Goal: Check status: Check status

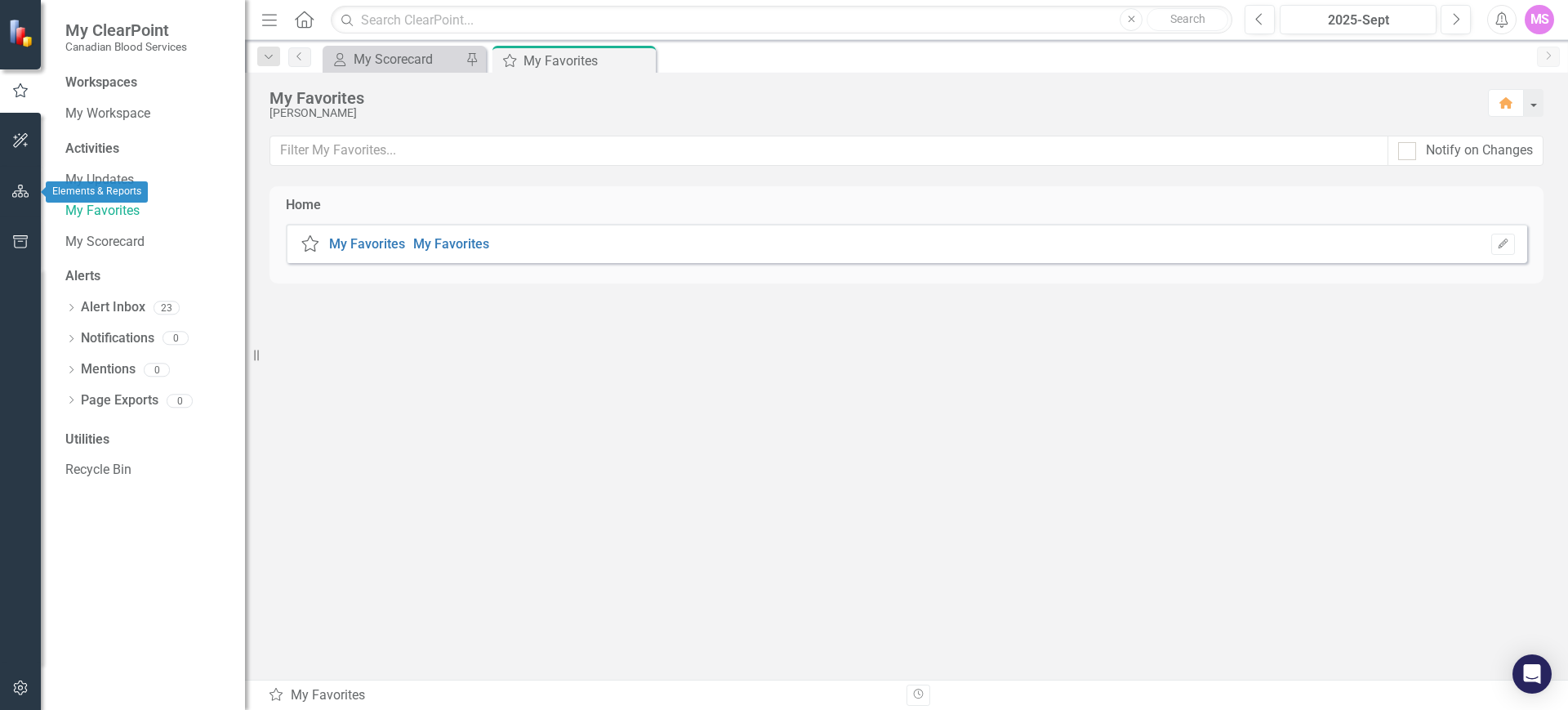
click at [16, 194] on icon "button" at bounding box center [20, 191] width 17 height 13
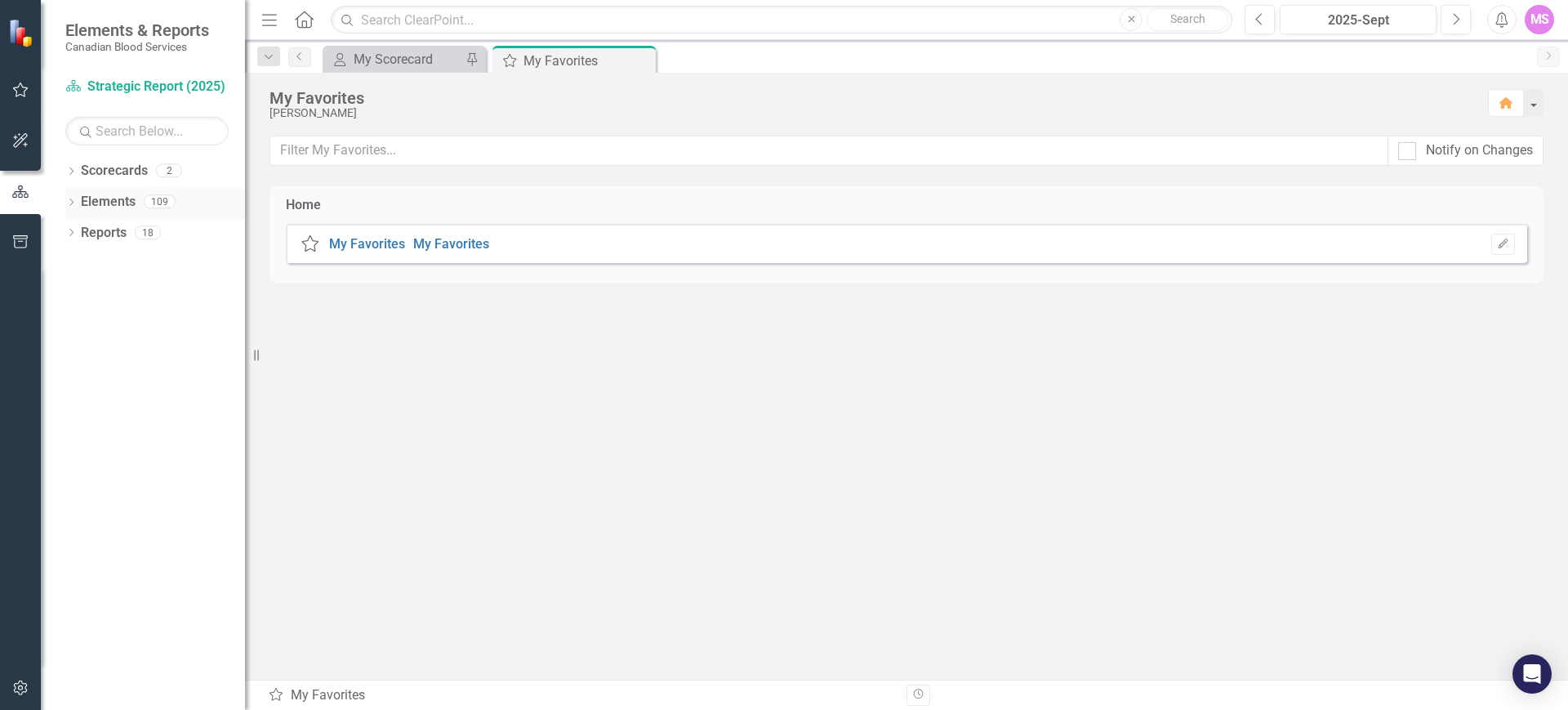
click at [70, 199] on icon "Dropdown" at bounding box center [71, 204] width 11 height 9
click at [82, 321] on div "Dropdown" at bounding box center [79, 327] width 11 height 14
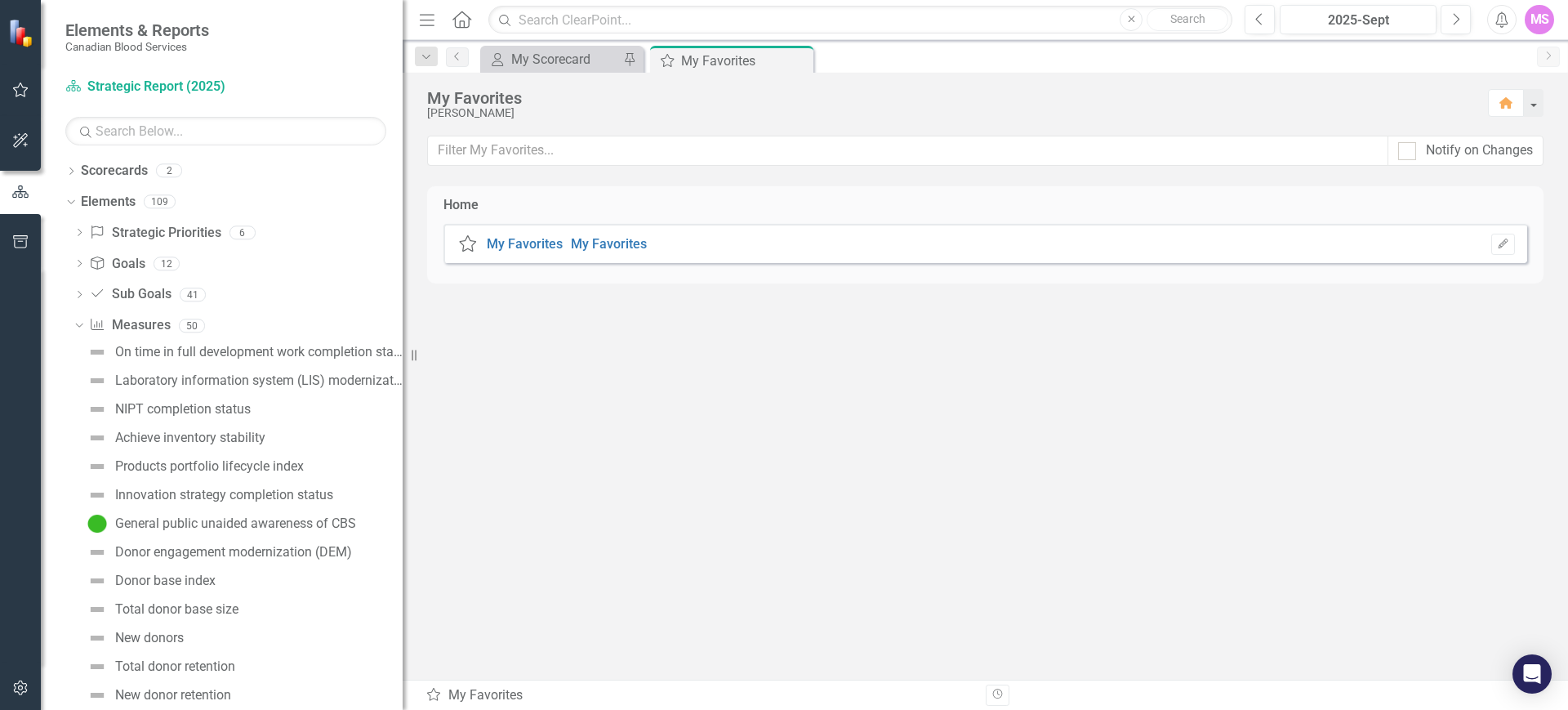
drag, startPoint x: 254, startPoint y: 359, endPoint x: 402, endPoint y: 348, distance: 148.4
click at [402, 348] on div "Resize" at bounding box center [409, 355] width 13 height 710
click at [66, 164] on div "Dropdown Scorecards 2" at bounding box center [233, 173] width 337 height 31
click at [67, 168] on icon "Dropdown" at bounding box center [71, 173] width 11 height 9
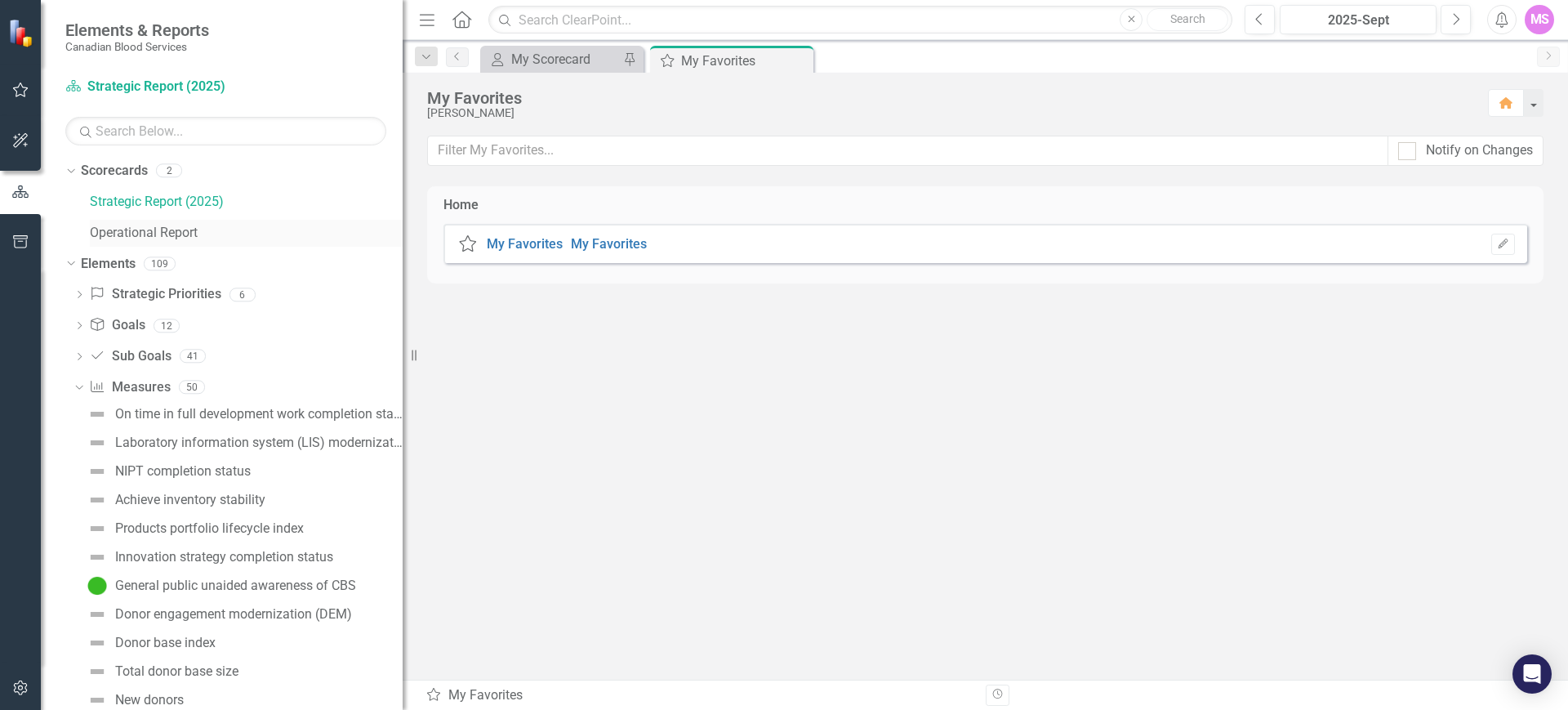
click at [105, 226] on link "Operational Report" at bounding box center [246, 233] width 313 height 19
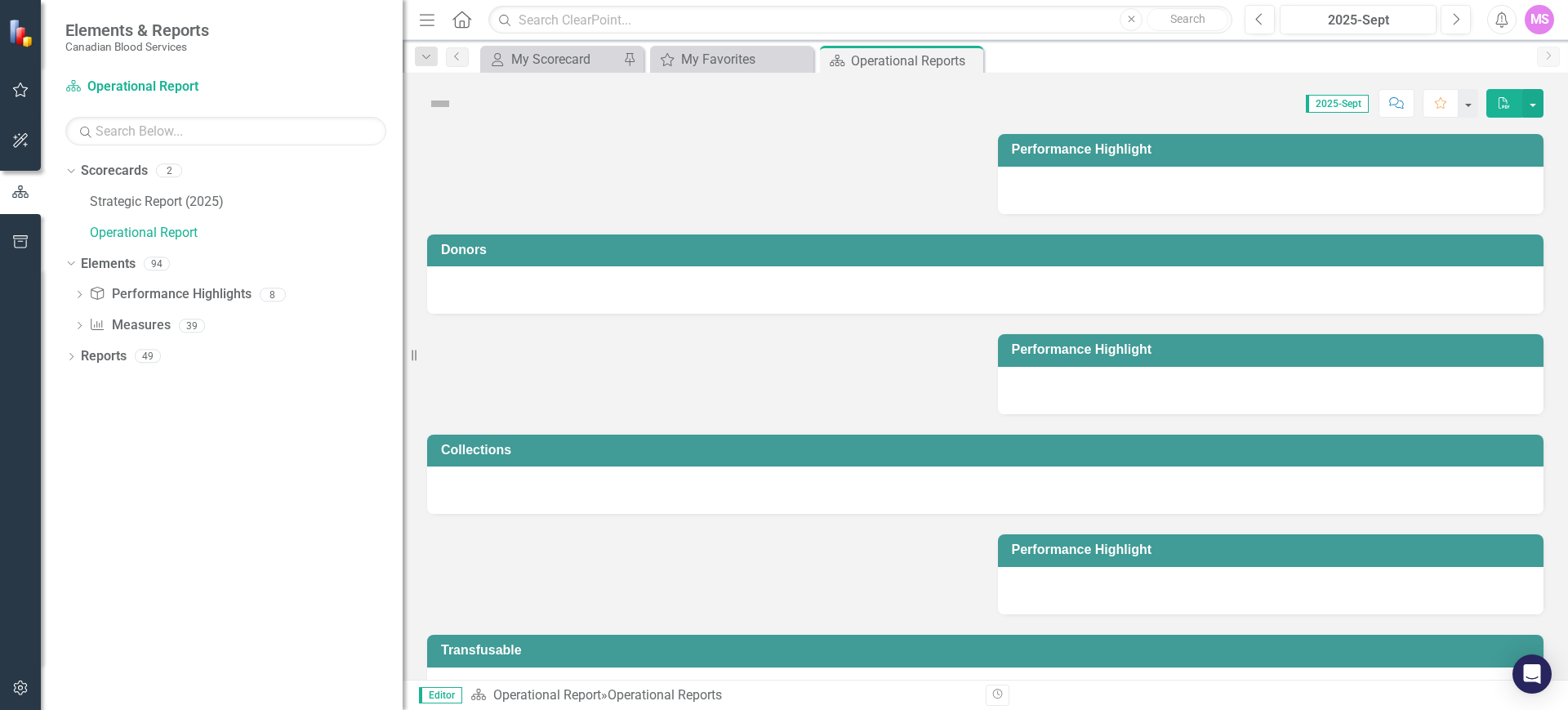
click at [71, 324] on div "Dropdown Performance Highlight Performance Highlights 8 Donors - Performance Hi…" at bounding box center [233, 311] width 337 height 62
click at [77, 325] on icon "Dropdown" at bounding box center [79, 327] width 11 height 9
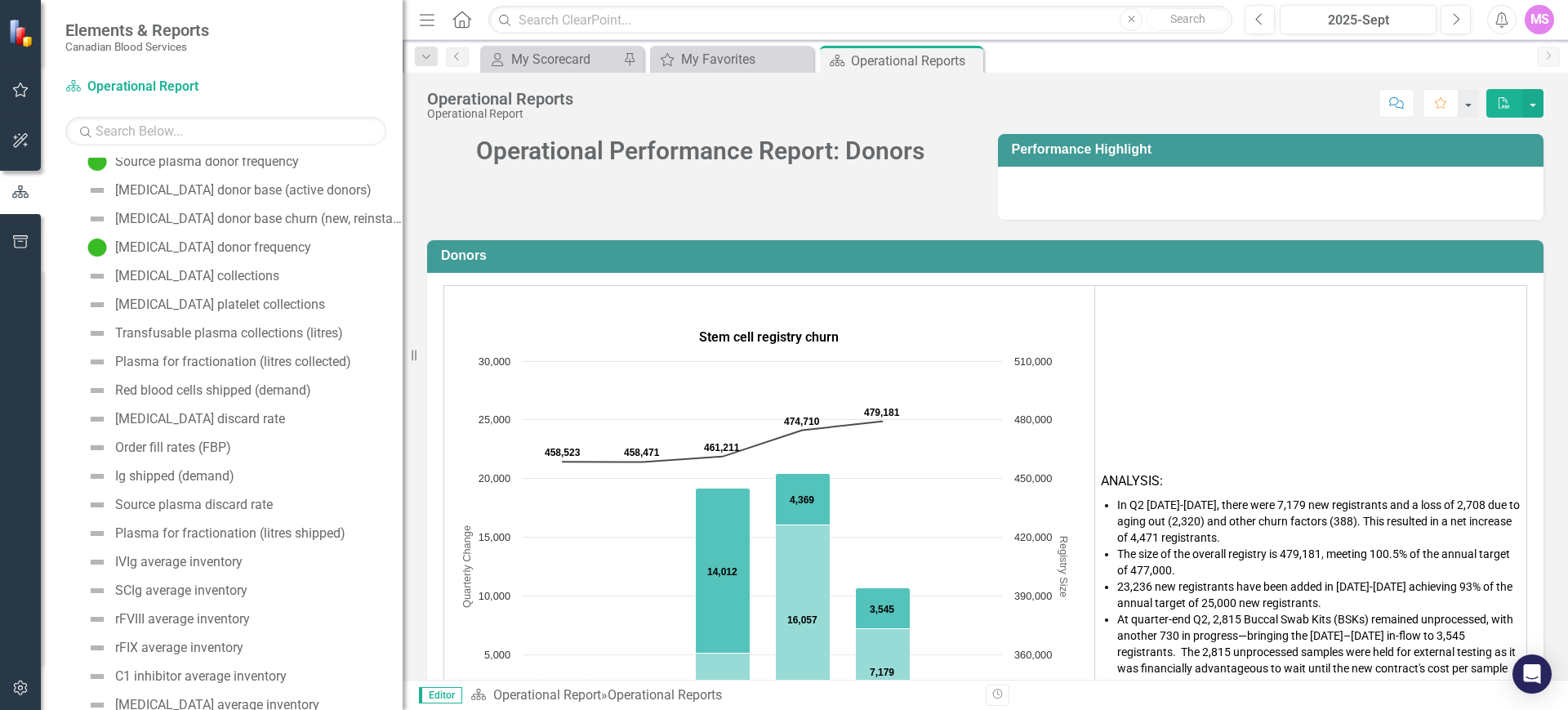
scroll to position [715, 0]
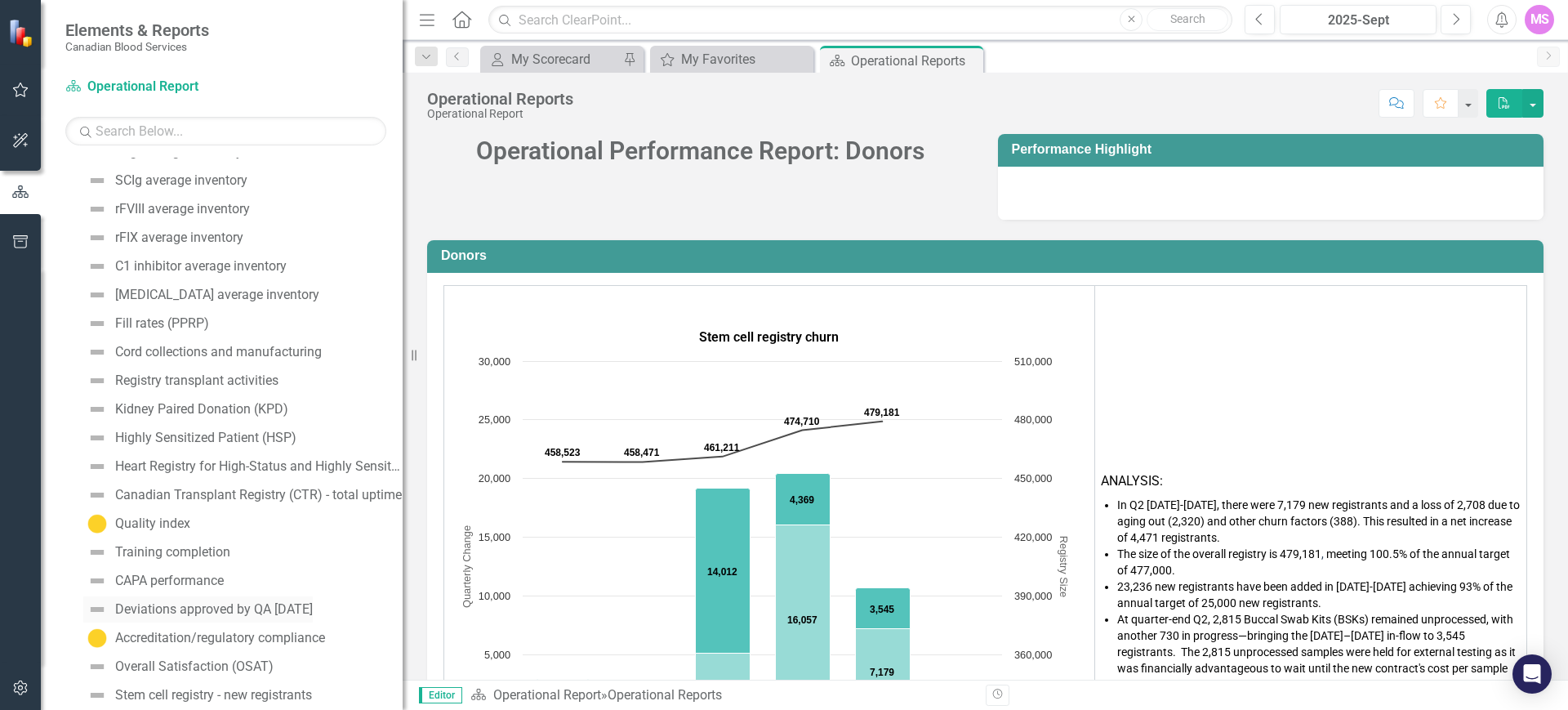
click at [202, 599] on link "Deviations approved by QA [DATE]" at bounding box center [198, 610] width 229 height 26
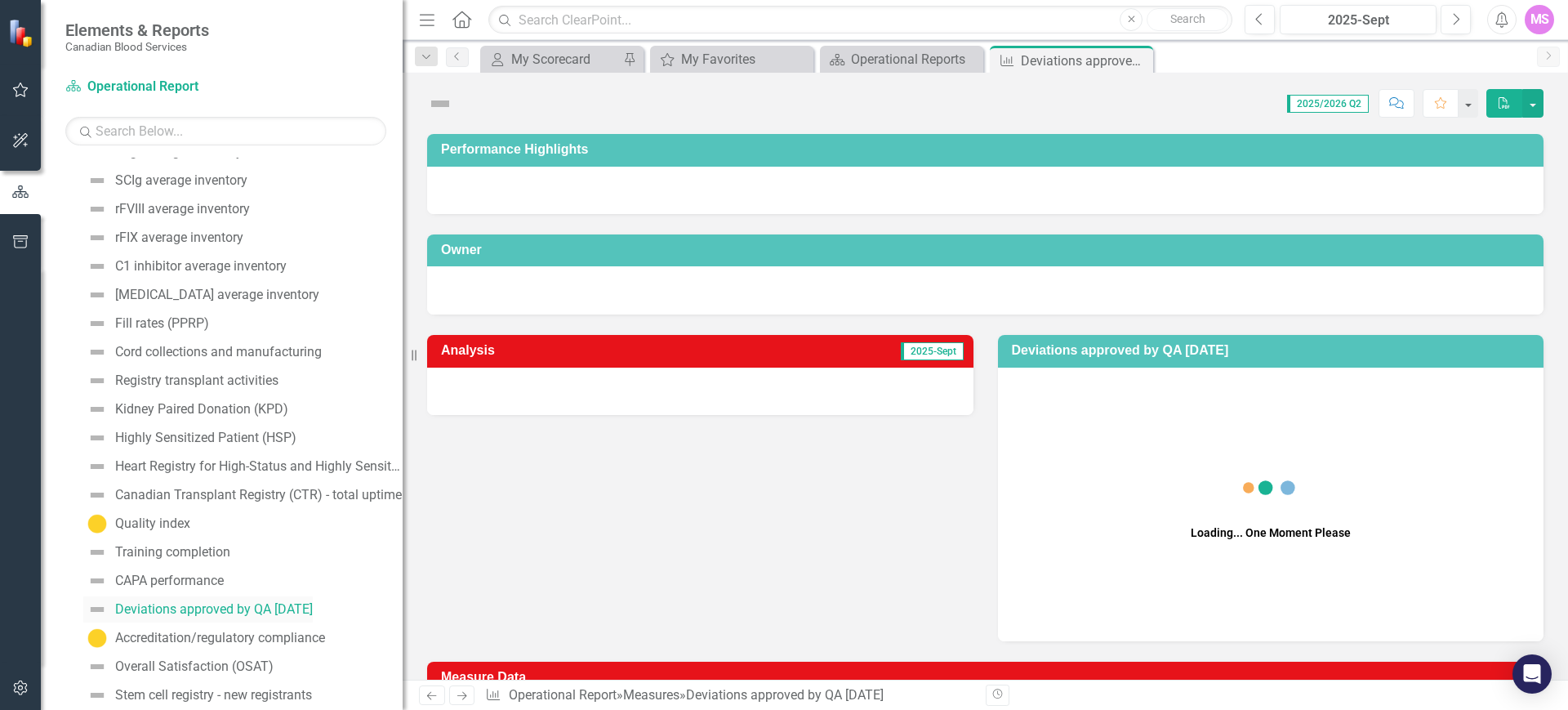
scroll to position [627, 0]
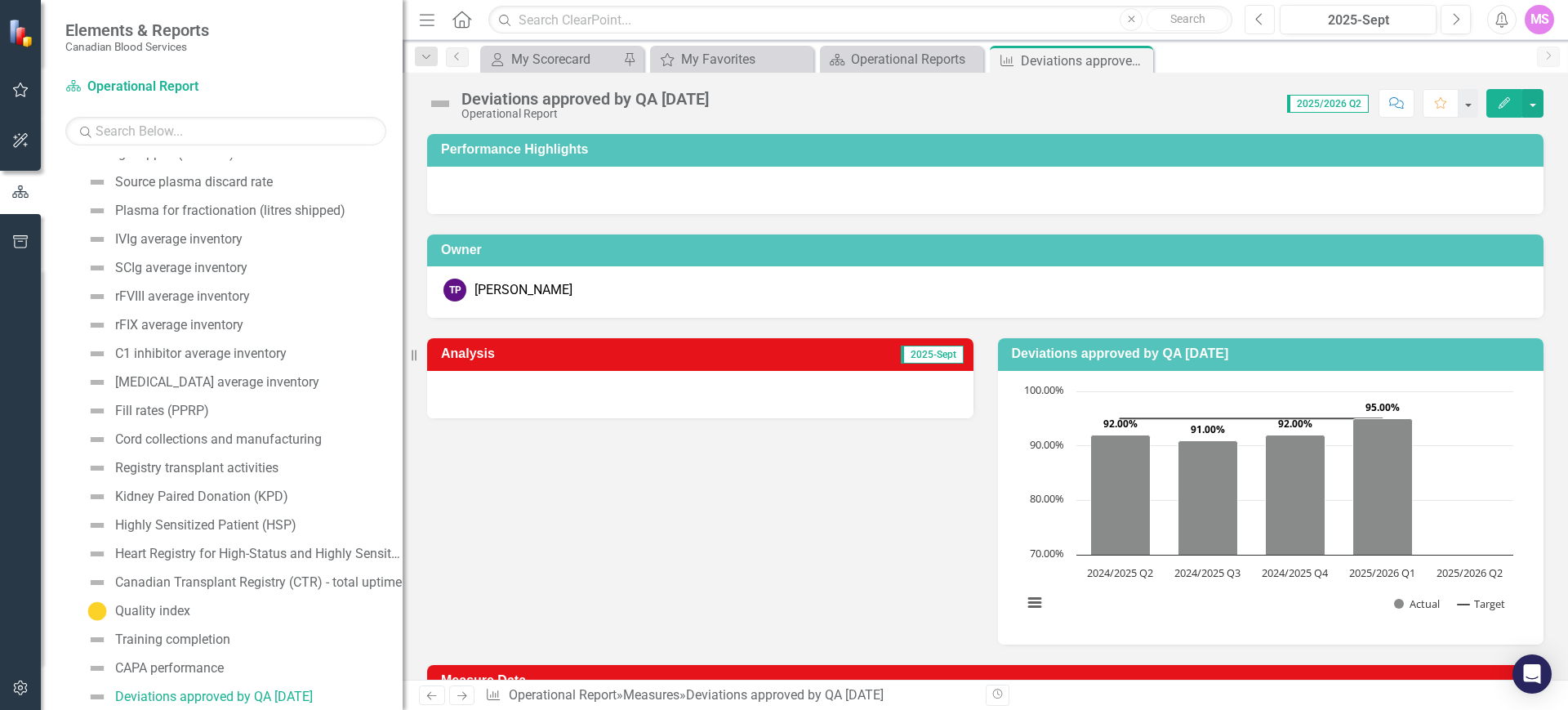
click at [1258, 19] on icon "Previous" at bounding box center [1260, 20] width 9 height 15
